Goal: Information Seeking & Learning: Learn about a topic

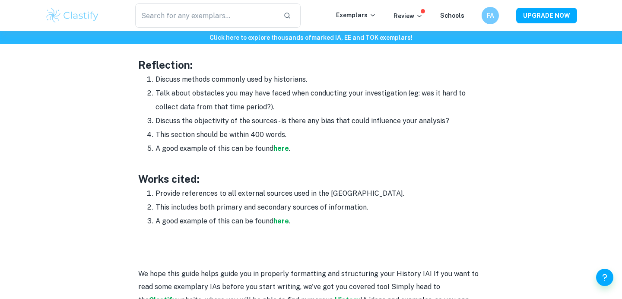
scroll to position [1181, 0]
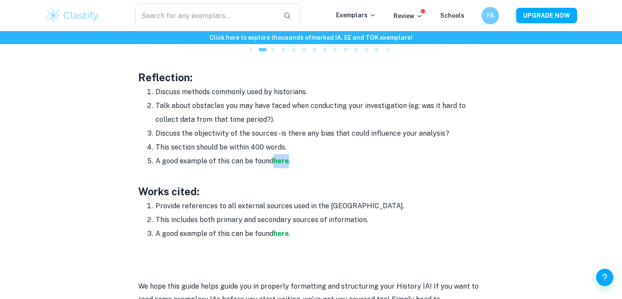
drag, startPoint x: 149, startPoint y: 95, endPoint x: 288, endPoint y: 153, distance: 150.5
click at [288, 153] on ol "Discuss methods commonly used by historians. Talk about obstacles you may have …" at bounding box center [311, 126] width 346 height 83
copy ol "Discuss methods commonly used by historians. Talk about obstacles you may have …"
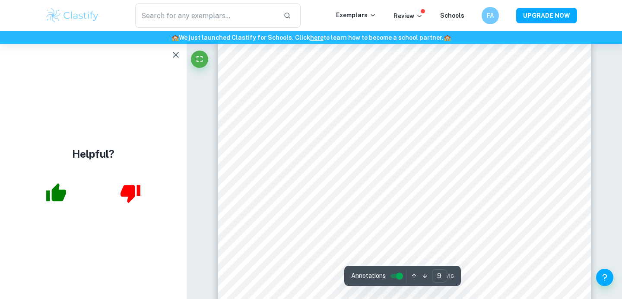
scroll to position [4220, 0]
click at [177, 57] on icon "button" at bounding box center [176, 55] width 10 height 10
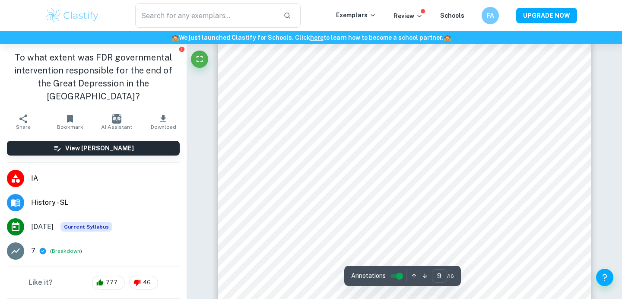
scroll to position [4302, 0]
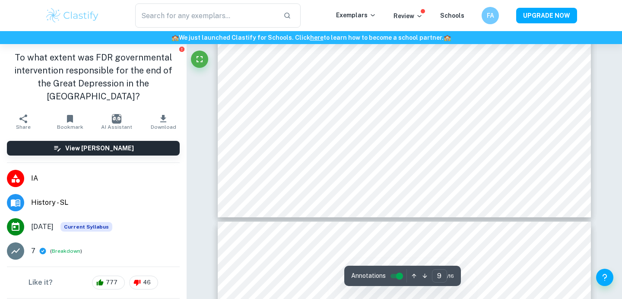
type input "10"
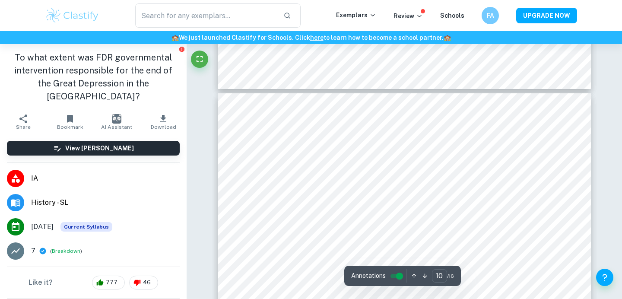
scroll to position [4526, 0]
